Goal: Information Seeking & Learning: Learn about a topic

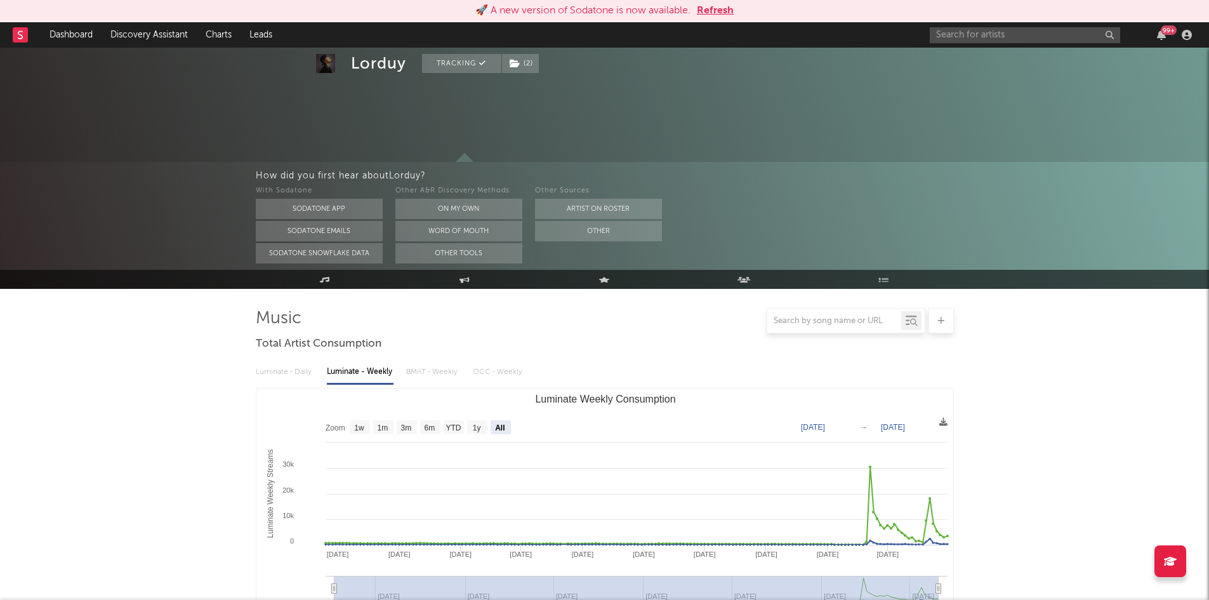
select select "All"
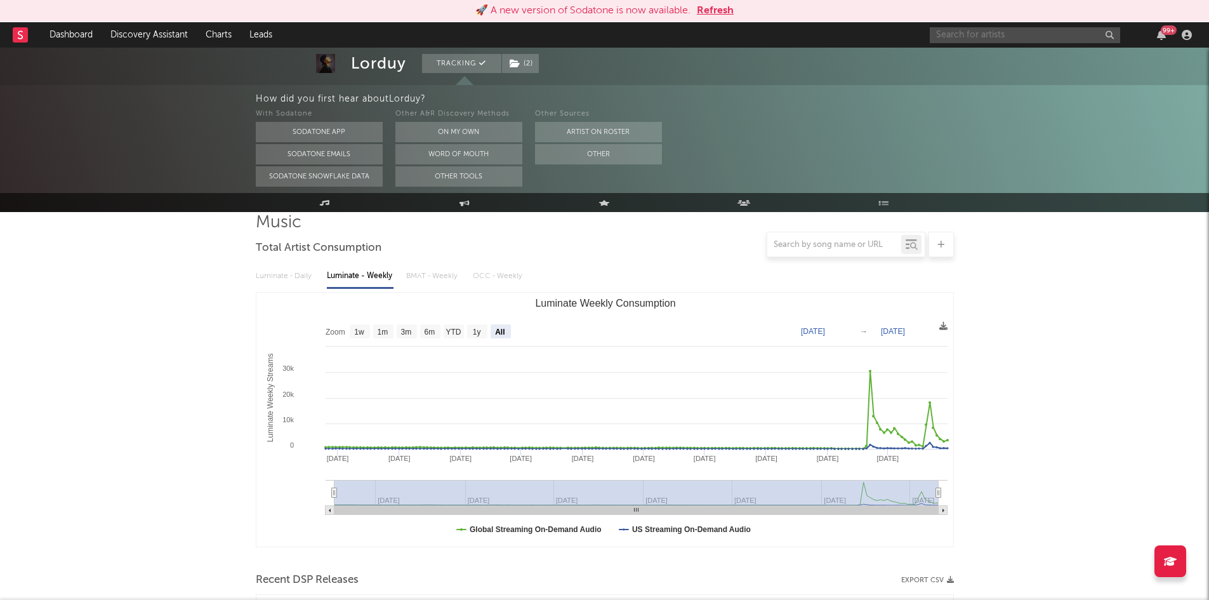
click at [997, 37] on input "text" at bounding box center [1025, 35] width 190 height 16
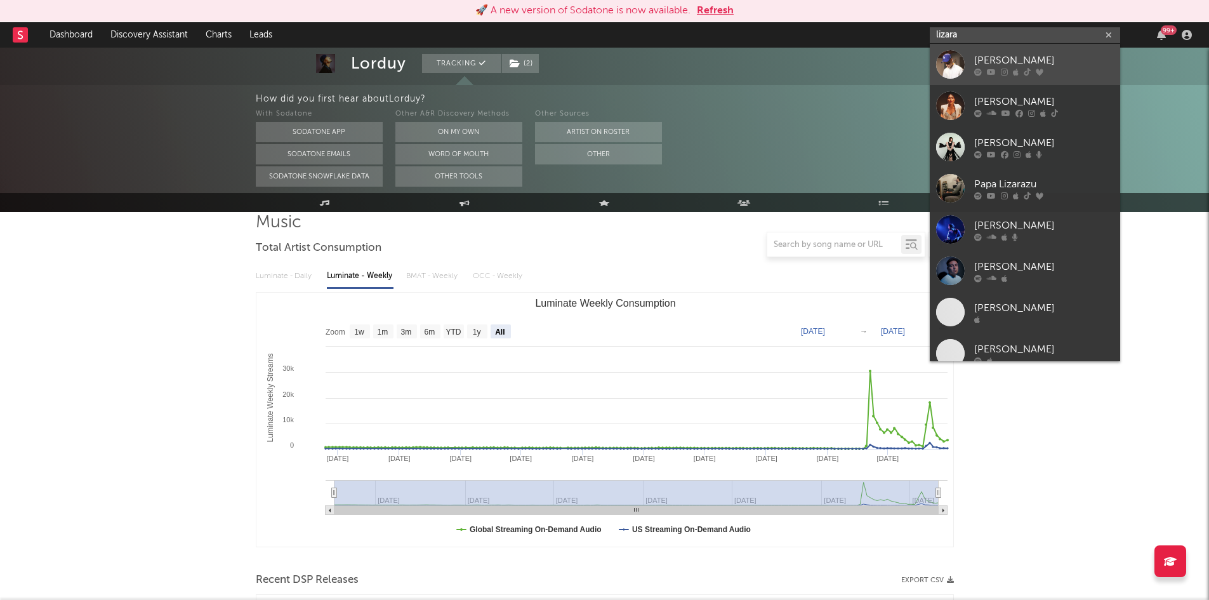
type input "lizara"
click at [996, 63] on div "[PERSON_NAME]" at bounding box center [1044, 60] width 140 height 15
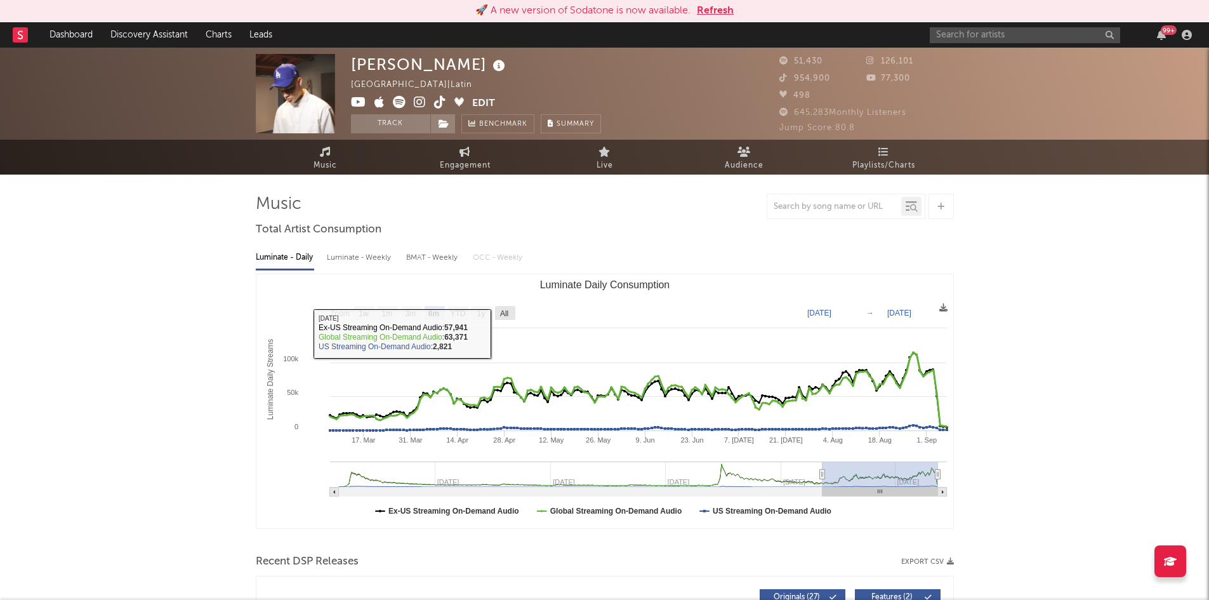
click at [503, 314] on text "All" at bounding box center [504, 313] width 8 height 9
select select "All"
type input "2023-01-29"
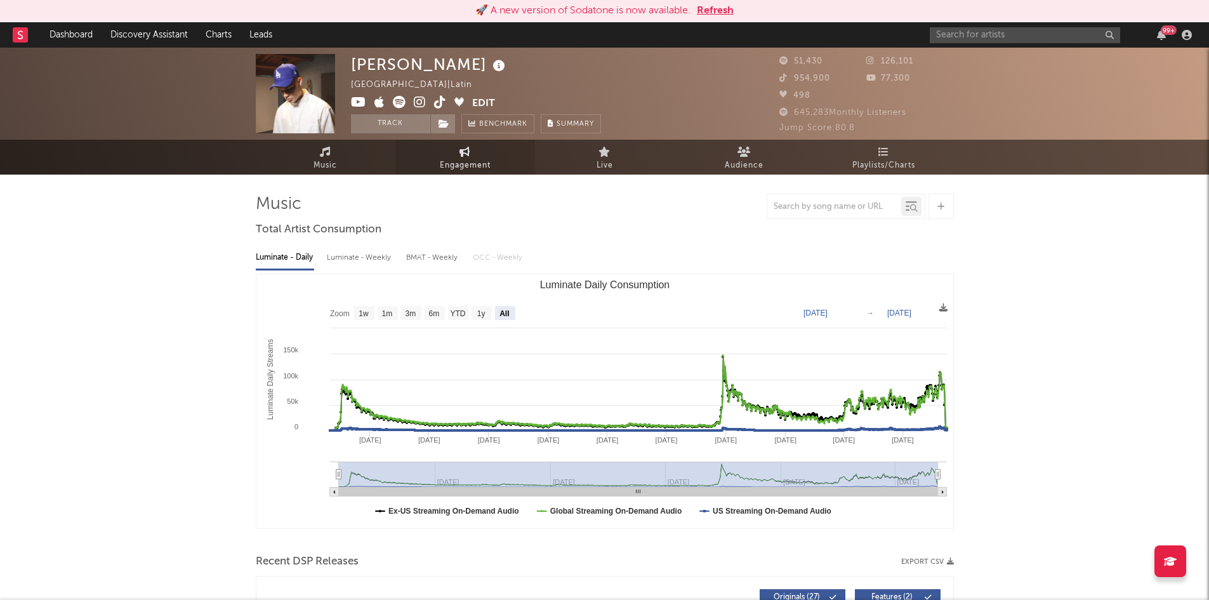
click at [472, 170] on span "Engagement" at bounding box center [465, 165] width 51 height 15
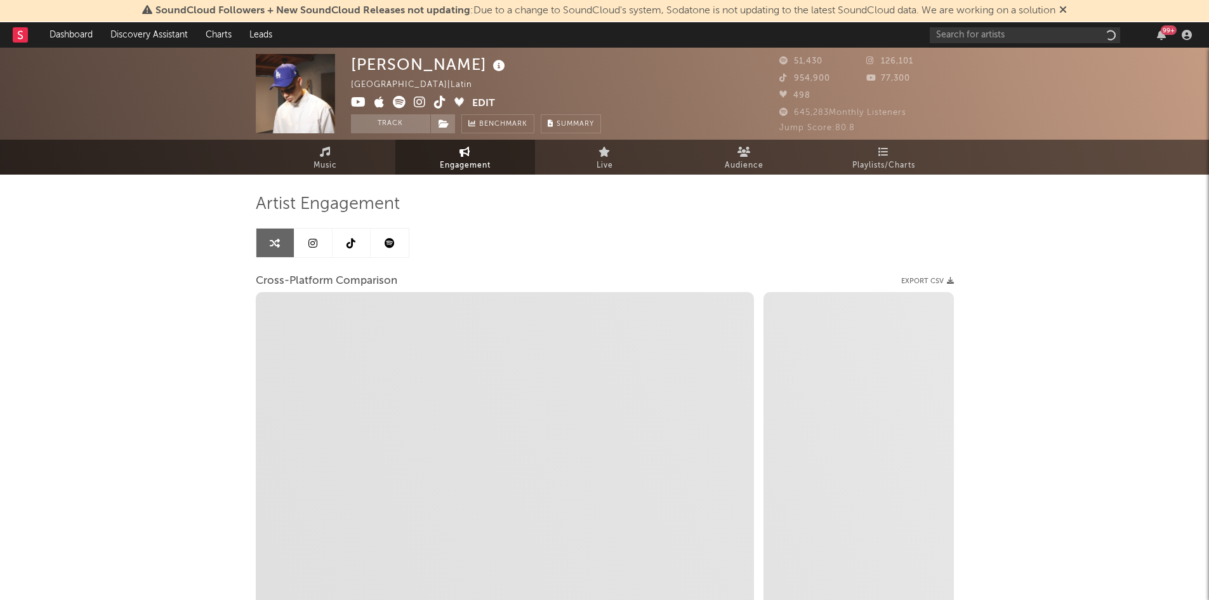
select select "1w"
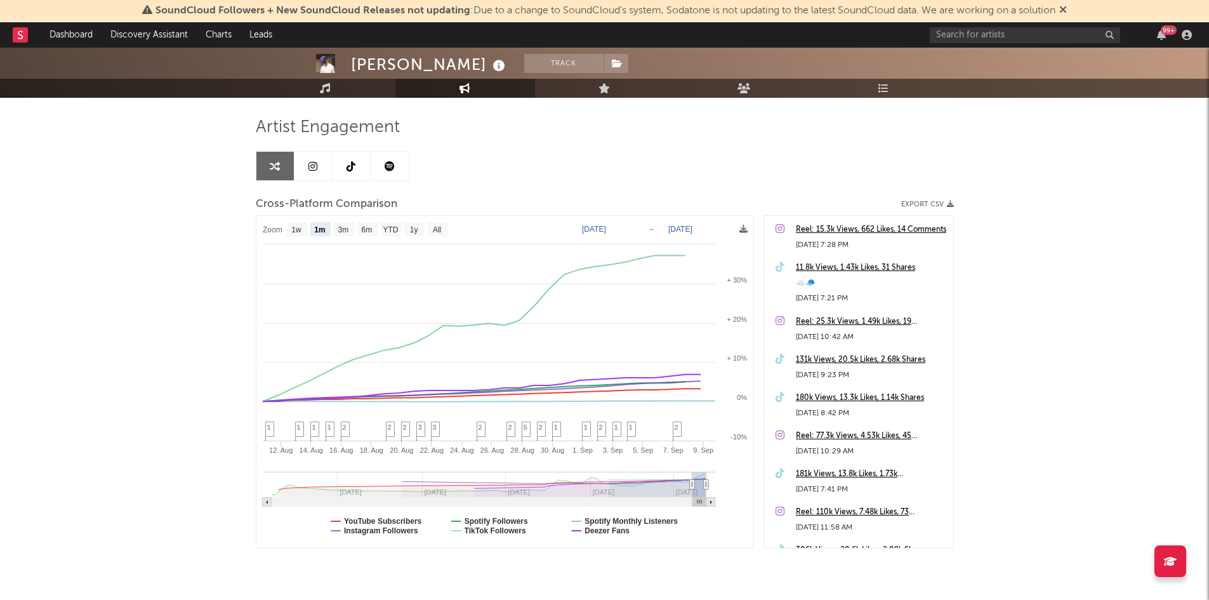
scroll to position [77, 0]
click at [439, 229] on text "All" at bounding box center [436, 229] width 8 height 9
select select "All"
type input "[DATE]"
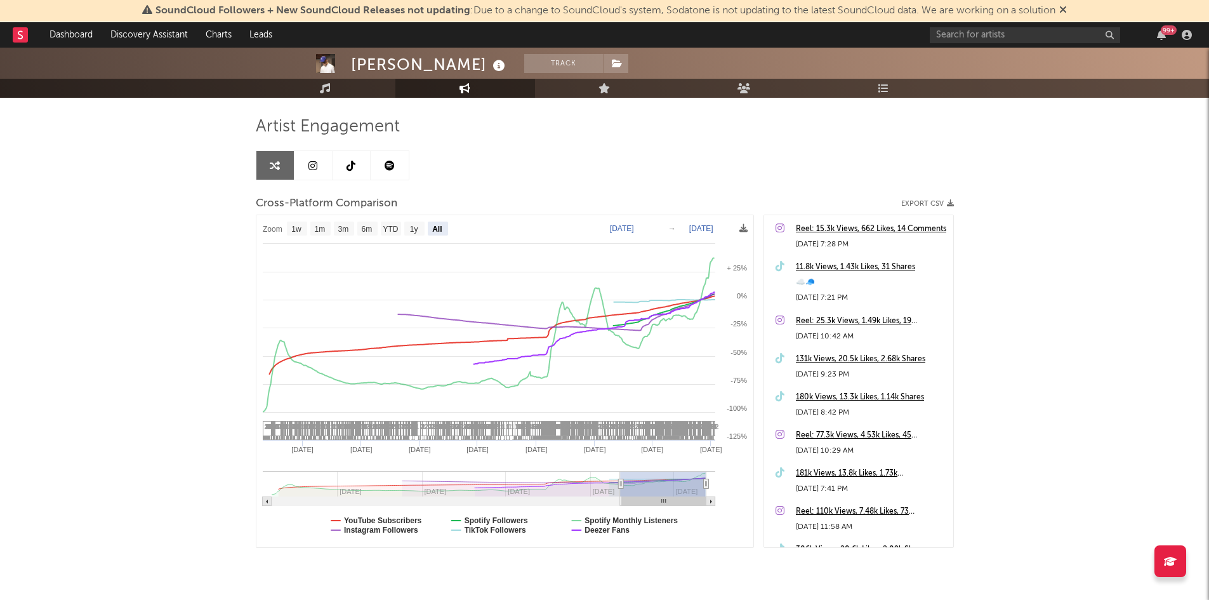
select select "All"
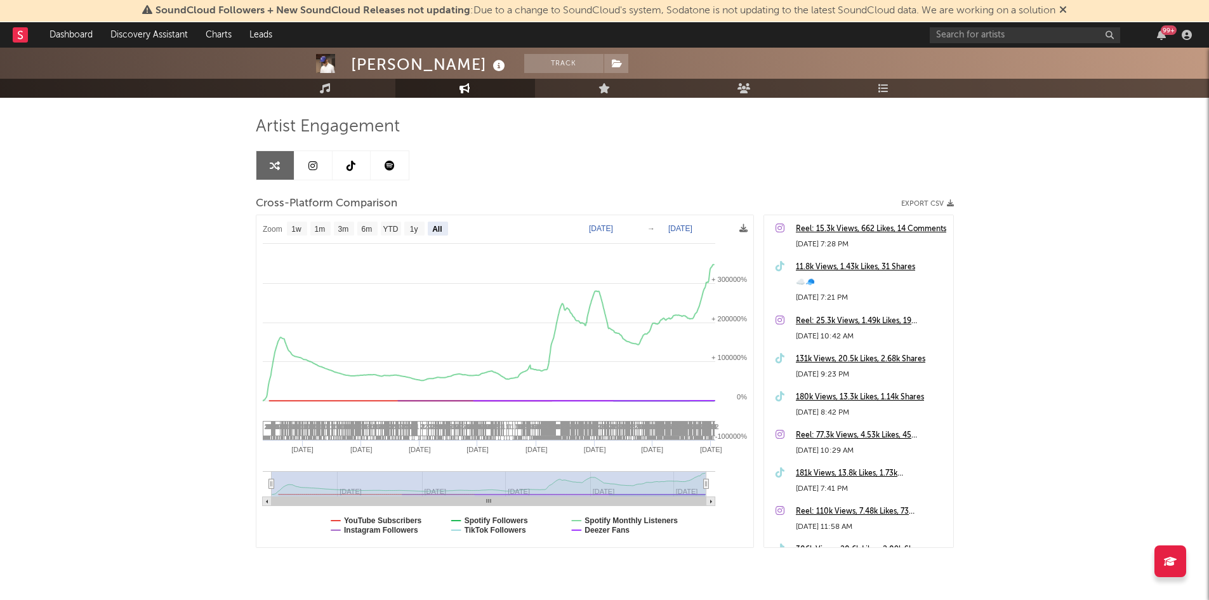
scroll to position [0, 0]
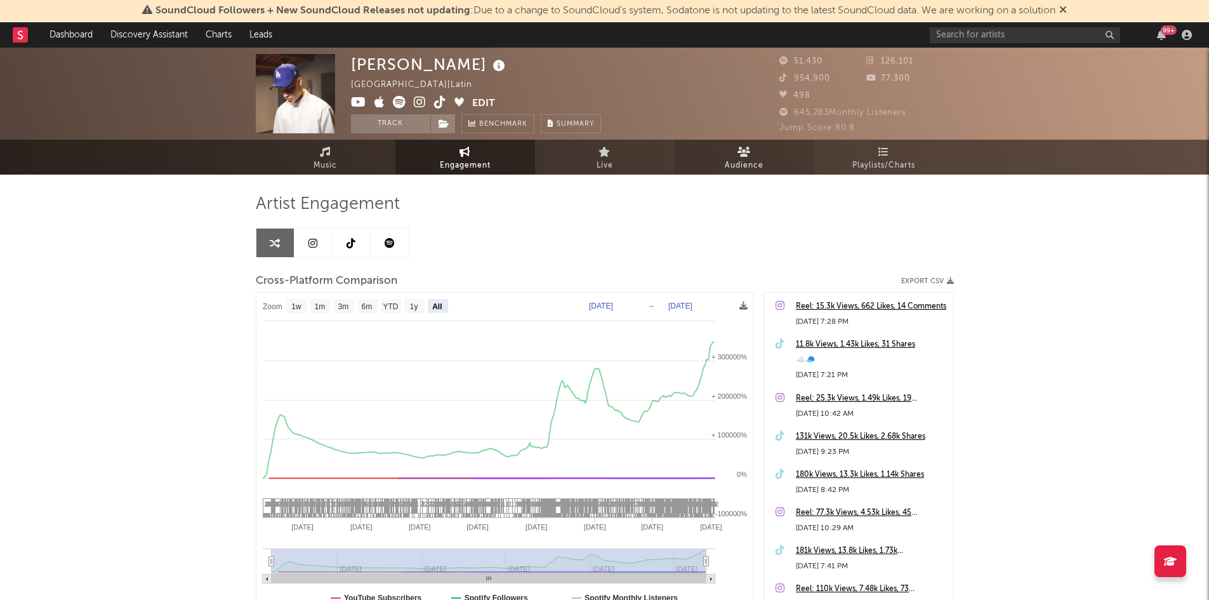
click at [746, 154] on icon at bounding box center [744, 152] width 13 height 10
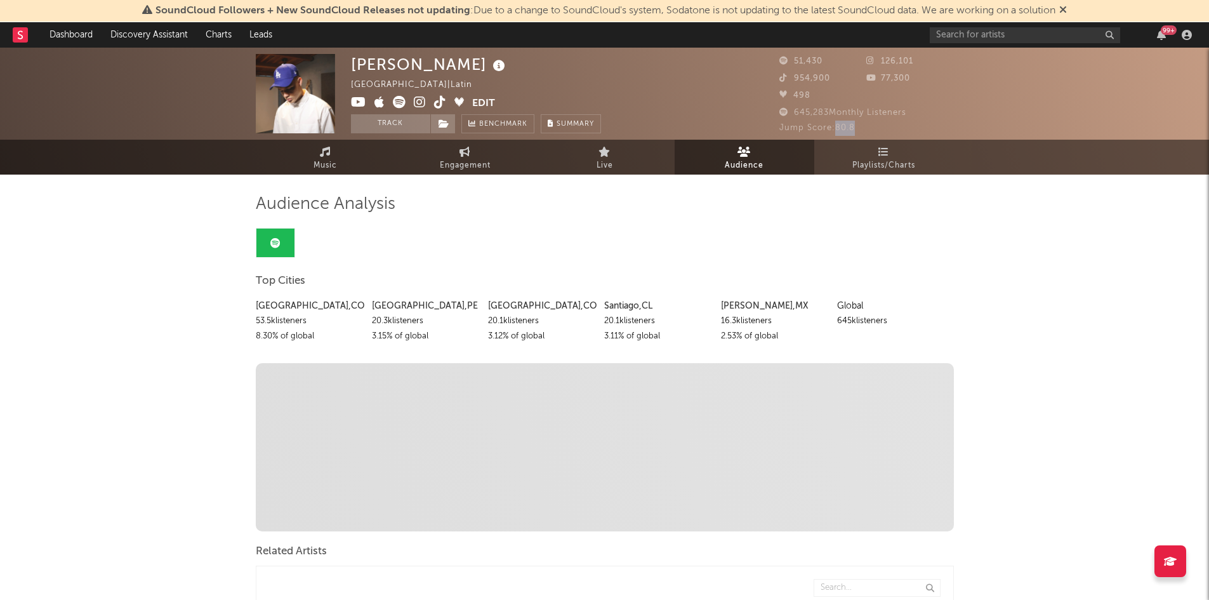
drag, startPoint x: 857, startPoint y: 128, endPoint x: 838, endPoint y: 126, distance: 19.1
click at [838, 126] on div "Jump Score: 80.8" at bounding box center [866, 128] width 175 height 15
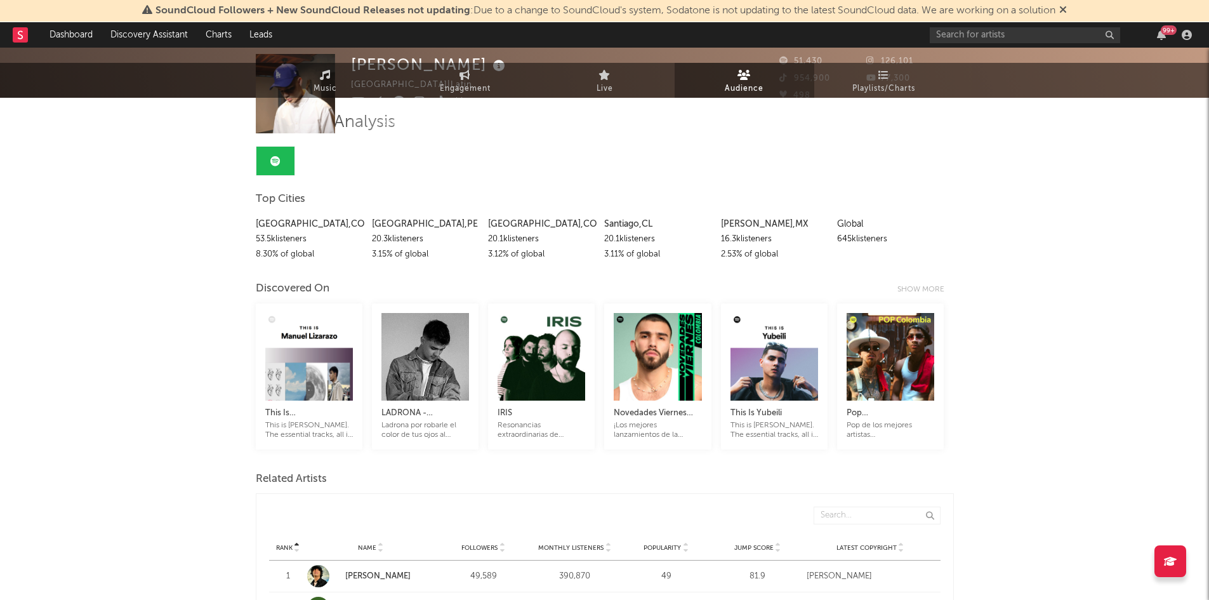
scroll to position [84, 0]
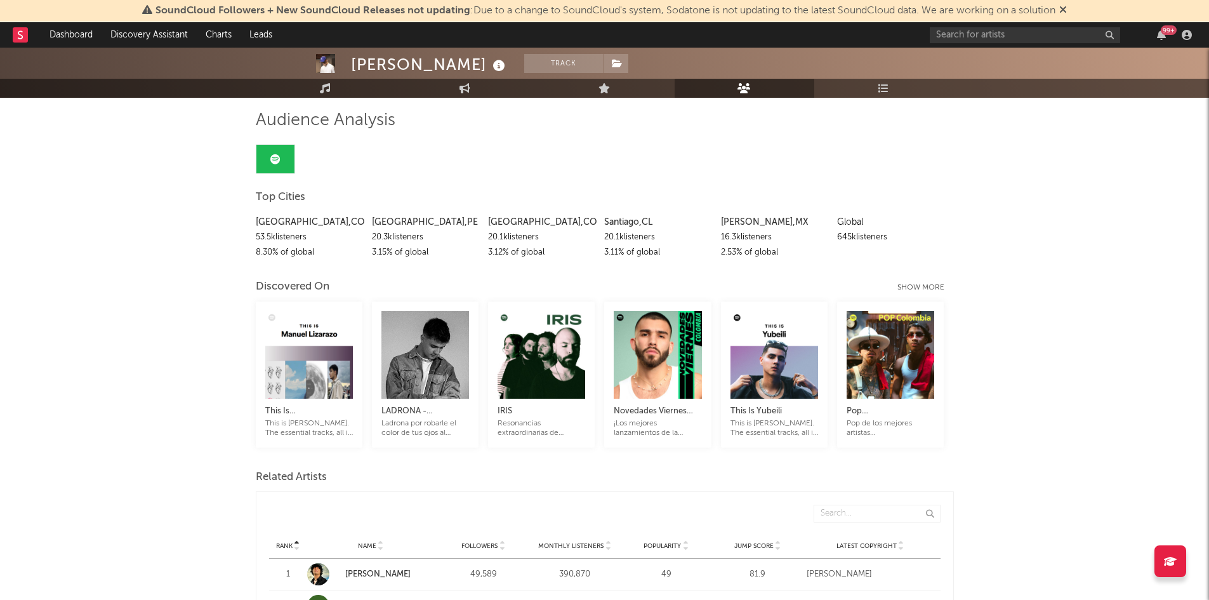
click at [916, 287] on div "Show more" at bounding box center [925, 287] width 56 height 15
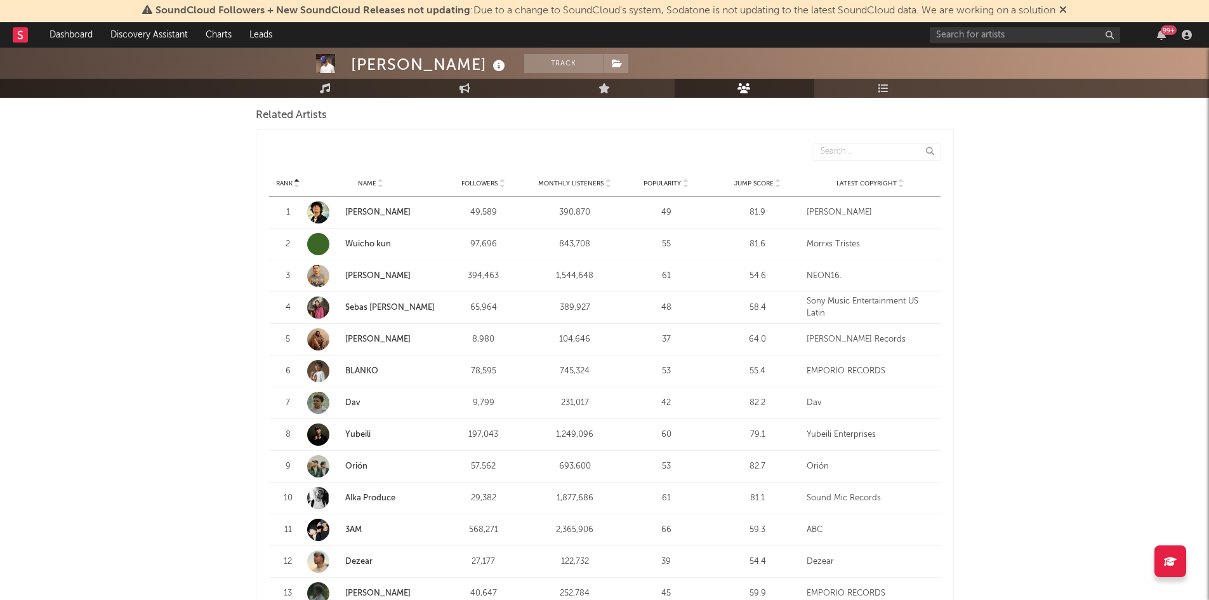
scroll to position [1692, 0]
click at [875, 93] on link "Playlists/Charts" at bounding box center [884, 88] width 140 height 19
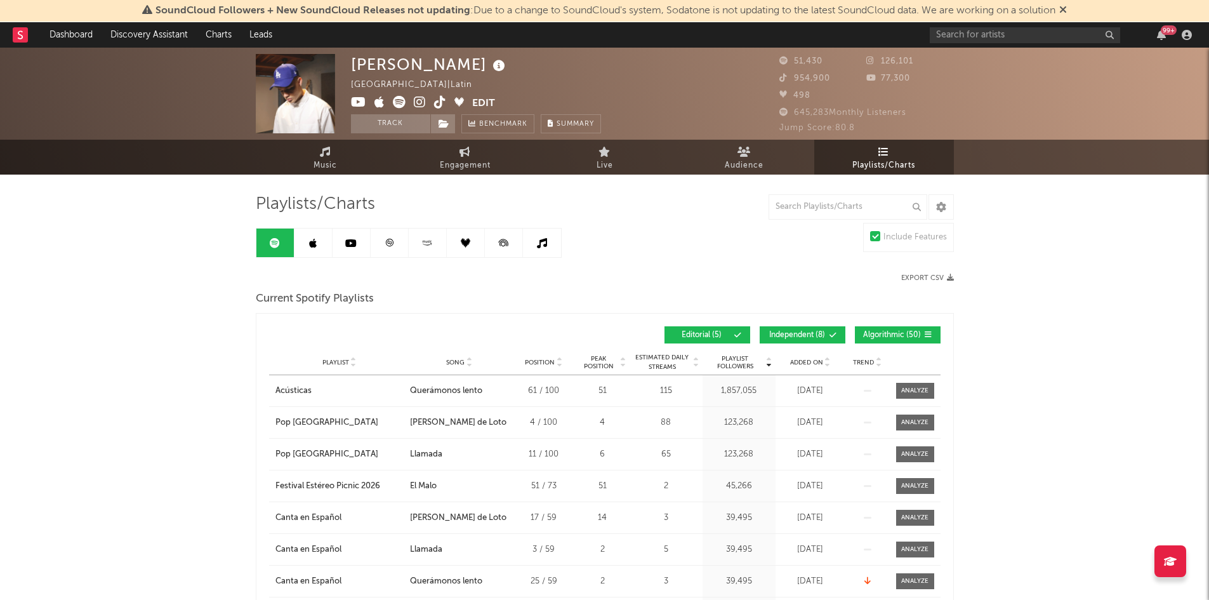
click at [320, 246] on link at bounding box center [314, 243] width 38 height 29
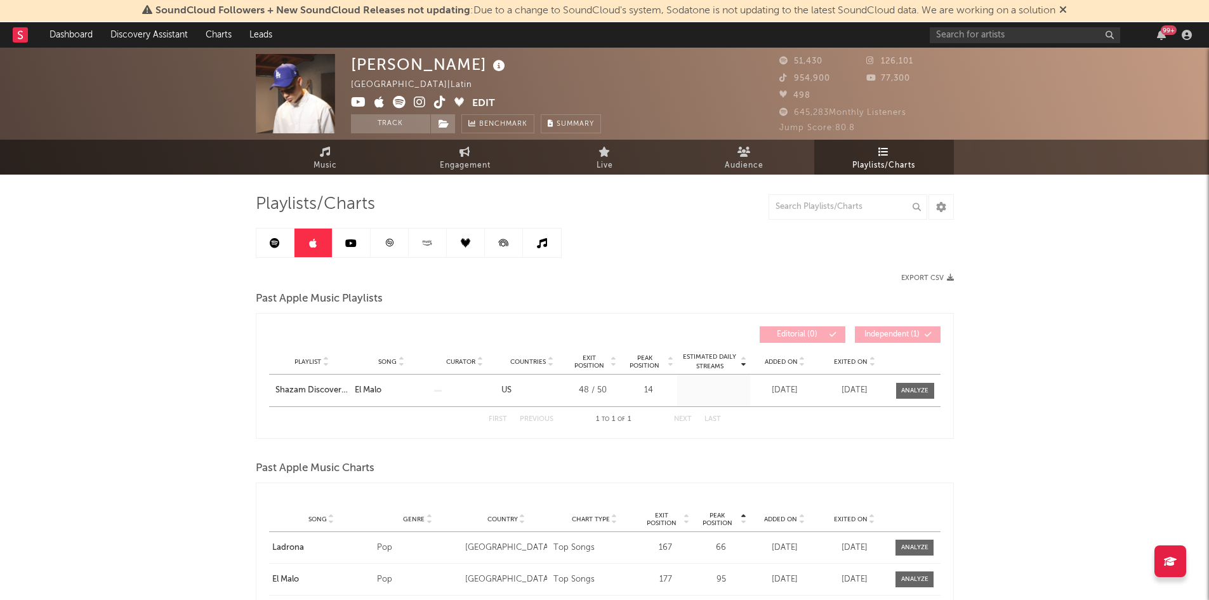
click at [341, 242] on link at bounding box center [352, 243] width 38 height 29
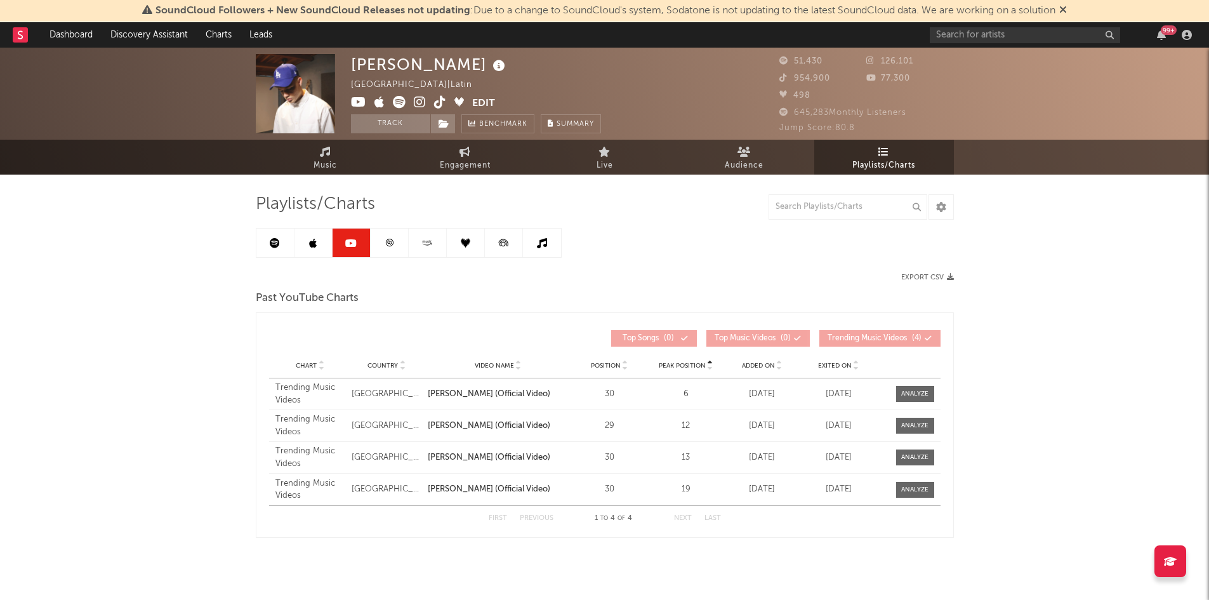
click at [385, 240] on icon at bounding box center [390, 243] width 10 height 10
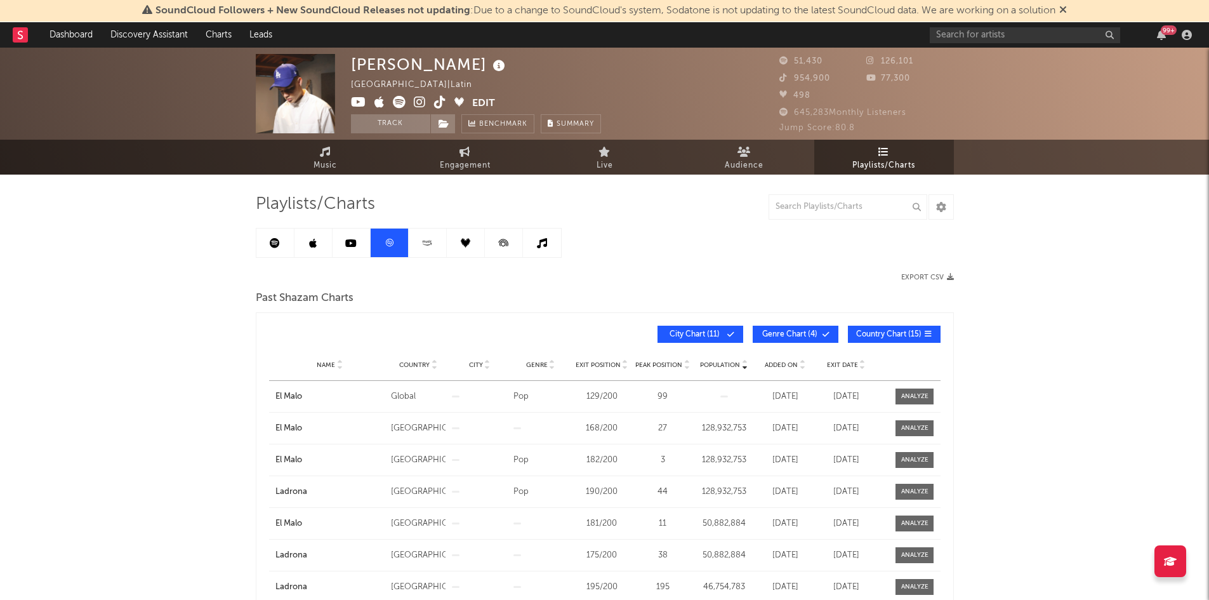
click at [427, 246] on icon at bounding box center [427, 243] width 15 height 10
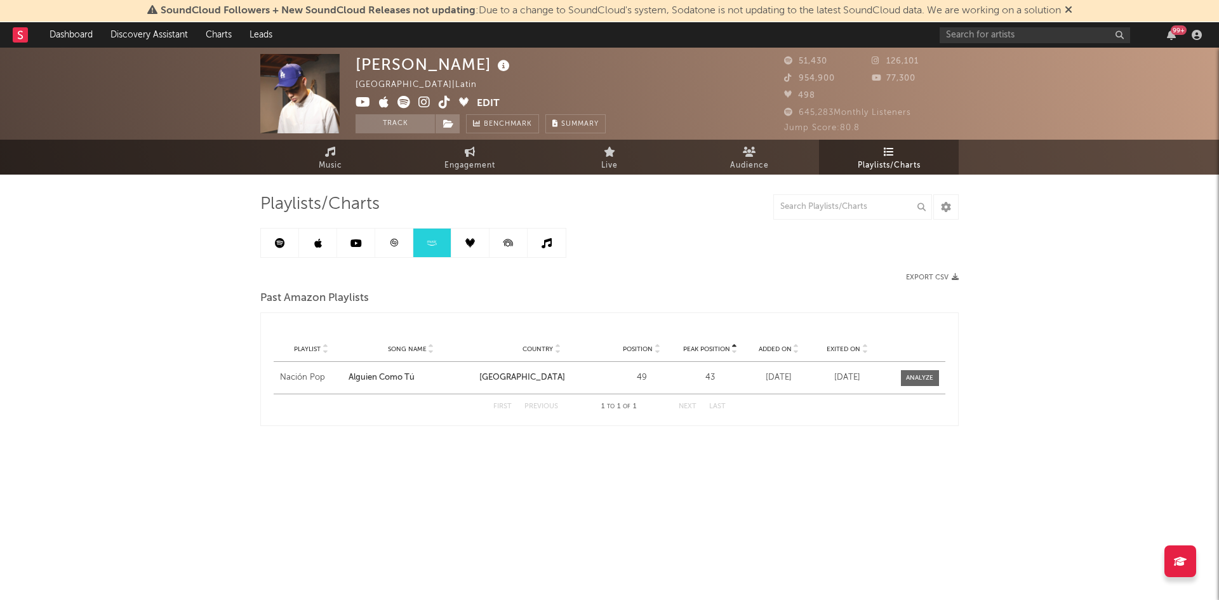
click at [472, 235] on link at bounding box center [470, 243] width 38 height 29
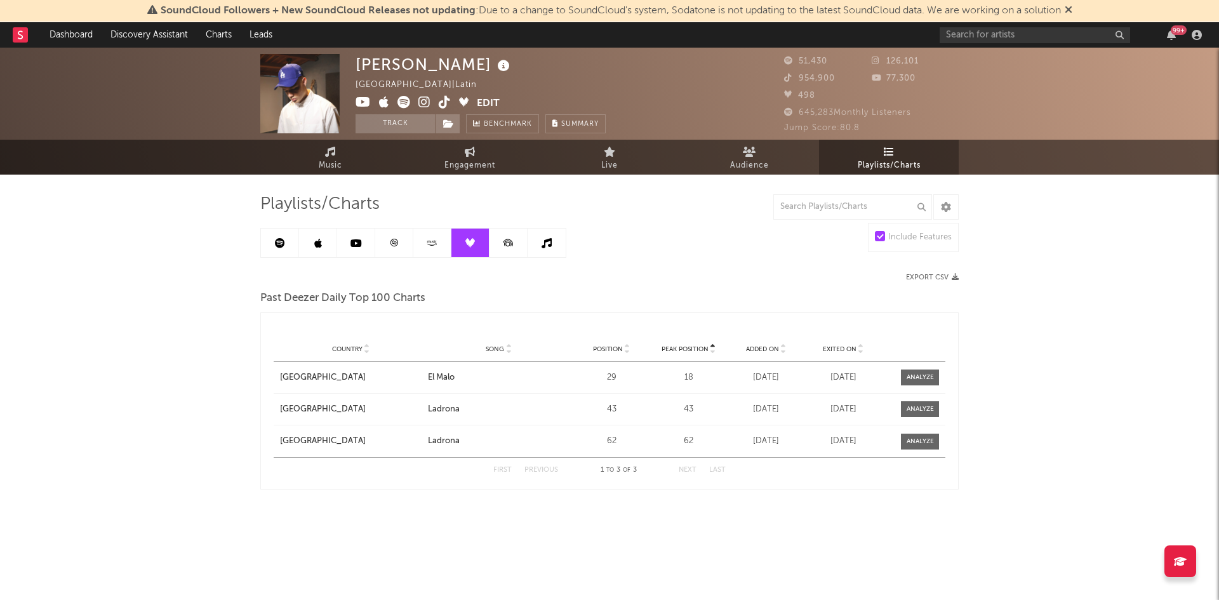
click at [509, 247] on icon at bounding box center [508, 243] width 29 height 29
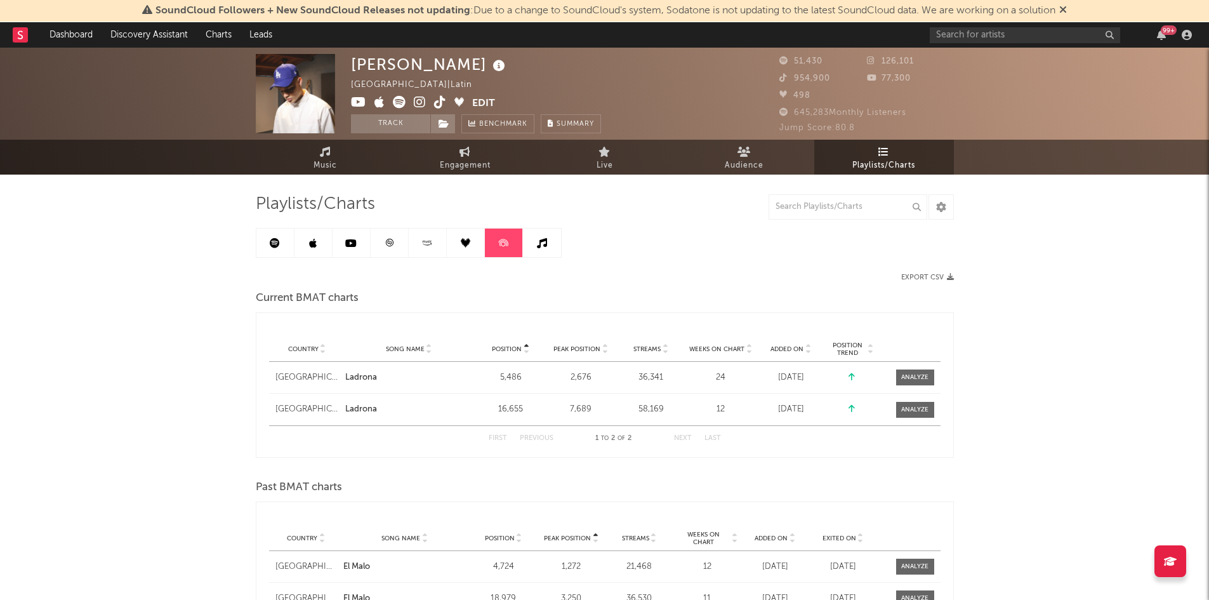
click at [548, 248] on link at bounding box center [542, 243] width 38 height 29
